Goal: Entertainment & Leisure: Consume media (video, audio)

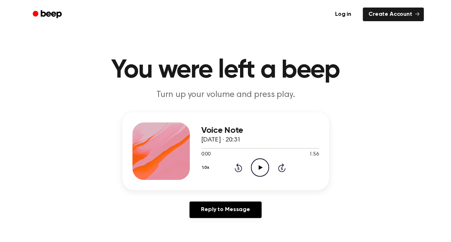
click at [261, 167] on icon at bounding box center [260, 167] width 4 height 5
click at [254, 163] on icon "Pause Audio" at bounding box center [260, 167] width 18 height 18
drag, startPoint x: 212, startPoint y: 148, endPoint x: 197, endPoint y: 149, distance: 14.7
click at [197, 149] on div "Voice Note [DATE] · 20:31 0:12 1:56 Your browser does not support the [object O…" at bounding box center [225, 150] width 206 height 77
click at [203, 146] on div at bounding box center [260, 148] width 118 height 6
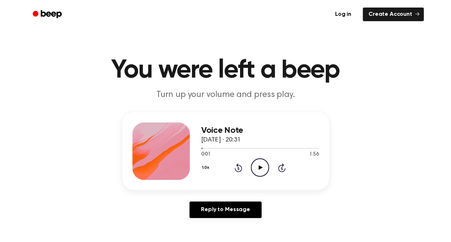
click at [258, 163] on icon "Play Audio" at bounding box center [260, 167] width 18 height 18
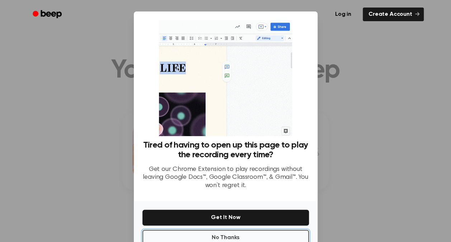
click at [230, 233] on button "No Thanks" at bounding box center [225, 237] width 166 height 16
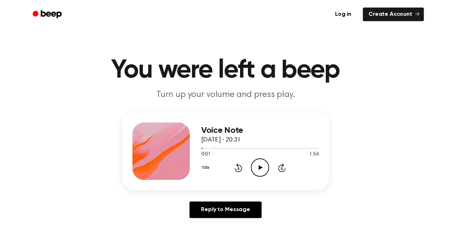
click at [259, 167] on icon at bounding box center [260, 167] width 4 height 5
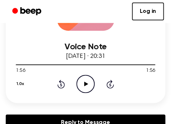
scroll to position [119, 0]
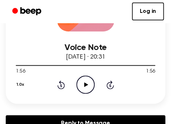
click at [82, 89] on icon "Play Audio" at bounding box center [85, 85] width 18 height 18
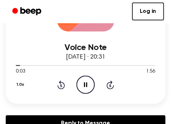
click at [82, 89] on icon "Pause Audio" at bounding box center [85, 85] width 18 height 18
click at [82, 89] on icon "Play Audio" at bounding box center [85, 85] width 18 height 18
click at [82, 89] on icon "Pause Audio" at bounding box center [85, 85] width 18 height 18
click at [82, 89] on icon "Play Audio" at bounding box center [85, 85] width 18 height 18
click at [82, 89] on icon "Pause Audio" at bounding box center [85, 85] width 18 height 18
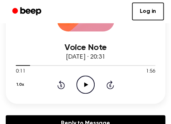
click at [82, 89] on icon "Play Audio" at bounding box center [85, 85] width 18 height 18
click at [82, 89] on icon "Pause Audio" at bounding box center [85, 85] width 18 height 18
click at [82, 89] on icon "Play Audio" at bounding box center [85, 85] width 18 height 18
click at [82, 89] on icon "Pause Audio" at bounding box center [85, 85] width 18 height 18
click at [82, 89] on icon "Play Audio" at bounding box center [85, 85] width 18 height 18
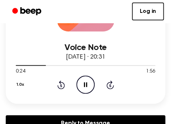
click at [82, 89] on icon "Pause Audio" at bounding box center [85, 85] width 18 height 18
click at [82, 89] on icon "Play Audio" at bounding box center [85, 85] width 18 height 18
click at [82, 89] on icon "Pause Audio" at bounding box center [85, 85] width 18 height 18
click at [82, 89] on icon "Play Audio" at bounding box center [85, 85] width 18 height 18
click at [82, 89] on icon "Pause Audio" at bounding box center [85, 85] width 18 height 18
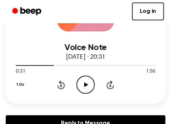
click at [82, 89] on icon "Play Audio" at bounding box center [85, 85] width 18 height 18
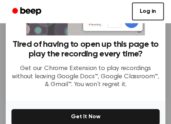
scroll to position [130, 0]
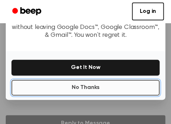
click at [95, 86] on button "No Thanks" at bounding box center [85, 88] width 148 height 16
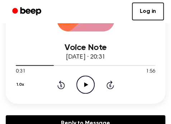
click at [86, 85] on icon at bounding box center [86, 84] width 4 height 5
click at [86, 85] on icon at bounding box center [85, 84] width 3 height 5
click at [86, 85] on icon at bounding box center [86, 84] width 4 height 5
click at [86, 85] on icon at bounding box center [85, 84] width 3 height 5
click at [86, 85] on icon at bounding box center [86, 84] width 4 height 5
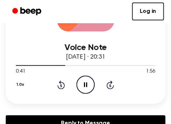
click at [86, 85] on icon at bounding box center [85, 84] width 3 height 5
click at [86, 85] on icon at bounding box center [86, 84] width 4 height 5
click at [86, 85] on icon at bounding box center [85, 84] width 3 height 5
click at [86, 85] on icon at bounding box center [86, 84] width 4 height 5
click at [86, 85] on icon at bounding box center [85, 84] width 3 height 5
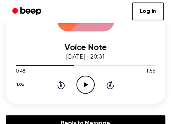
click at [86, 85] on icon at bounding box center [86, 84] width 4 height 5
click at [86, 85] on icon at bounding box center [85, 84] width 3 height 5
click at [86, 85] on icon at bounding box center [86, 84] width 4 height 5
click at [86, 85] on icon at bounding box center [85, 84] width 3 height 5
click at [86, 85] on icon at bounding box center [86, 84] width 4 height 5
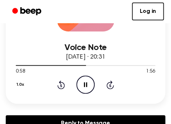
click at [86, 85] on icon at bounding box center [85, 84] width 3 height 5
click at [86, 85] on icon at bounding box center [86, 84] width 4 height 5
click at [86, 85] on icon at bounding box center [85, 84] width 3 height 5
click at [86, 85] on icon at bounding box center [86, 84] width 4 height 5
click at [86, 85] on icon at bounding box center [85, 84] width 3 height 5
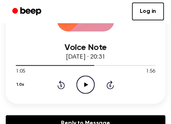
click at [86, 85] on icon at bounding box center [86, 84] width 4 height 5
click at [86, 85] on icon at bounding box center [85, 84] width 3 height 5
click at [87, 87] on icon "Play Audio" at bounding box center [85, 85] width 18 height 18
click at [87, 87] on icon "Pause Audio" at bounding box center [85, 85] width 18 height 18
click at [87, 87] on icon "Play Audio" at bounding box center [85, 85] width 18 height 18
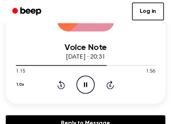
click at [87, 87] on icon "Pause Audio" at bounding box center [85, 85] width 18 height 18
click at [87, 87] on icon "Play Audio" at bounding box center [85, 85] width 18 height 18
click at [87, 87] on icon "Pause Audio" at bounding box center [85, 85] width 18 height 18
click at [87, 87] on icon "Play Audio" at bounding box center [85, 85] width 18 height 18
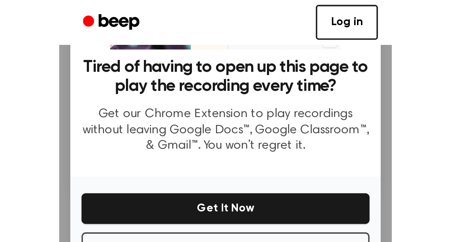
scroll to position [91, 0]
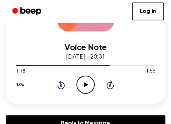
click at [86, 84] on icon at bounding box center [86, 84] width 4 height 5
click at [86, 84] on icon at bounding box center [85, 84] width 3 height 5
click at [86, 84] on icon at bounding box center [86, 84] width 4 height 5
click at [86, 84] on icon at bounding box center [85, 84] width 3 height 5
click at [86, 84] on icon at bounding box center [86, 84] width 4 height 5
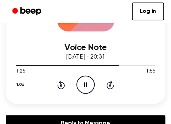
click at [86, 84] on icon at bounding box center [85, 84] width 3 height 5
click at [86, 84] on icon at bounding box center [86, 84] width 4 height 5
click at [86, 84] on icon at bounding box center [85, 84] width 3 height 5
click at [86, 84] on icon at bounding box center [86, 84] width 4 height 5
click at [86, 84] on icon at bounding box center [85, 84] width 3 height 5
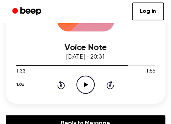
click at [86, 84] on icon at bounding box center [86, 84] width 4 height 5
click at [86, 84] on icon at bounding box center [85, 84] width 3 height 5
click at [86, 84] on icon at bounding box center [86, 84] width 4 height 5
click at [86, 84] on icon at bounding box center [85, 84] width 3 height 5
click at [86, 84] on icon at bounding box center [86, 84] width 4 height 5
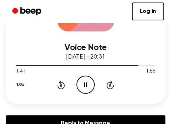
click at [86, 84] on icon at bounding box center [85, 84] width 3 height 5
click at [86, 84] on icon at bounding box center [86, 84] width 4 height 5
click at [86, 84] on icon at bounding box center [85, 84] width 3 height 5
click at [86, 84] on icon at bounding box center [86, 84] width 4 height 5
click at [86, 84] on icon at bounding box center [85, 84] width 3 height 5
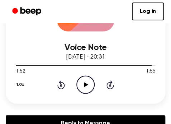
click at [86, 84] on icon at bounding box center [86, 84] width 4 height 5
click at [63, 81] on icon "Rewind 5 seconds" at bounding box center [61, 84] width 8 height 9
click at [85, 85] on icon at bounding box center [86, 84] width 4 height 5
click at [85, 85] on icon at bounding box center [85, 84] width 3 height 5
